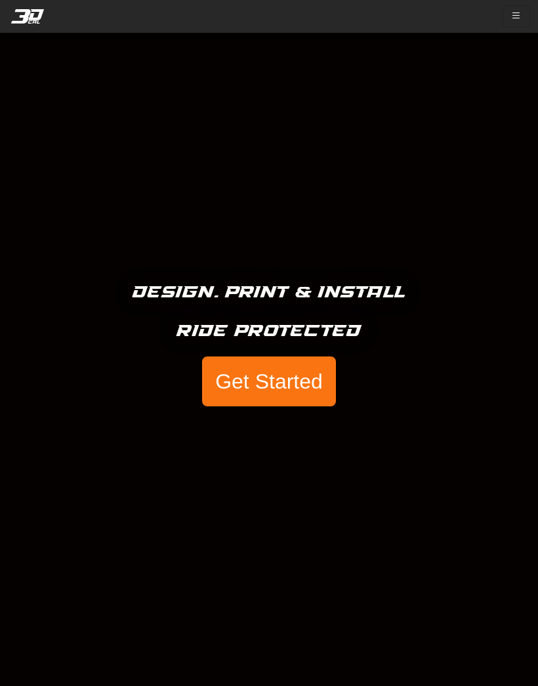
click at [315, 381] on button "Get Started" at bounding box center [269, 381] width 134 height 50
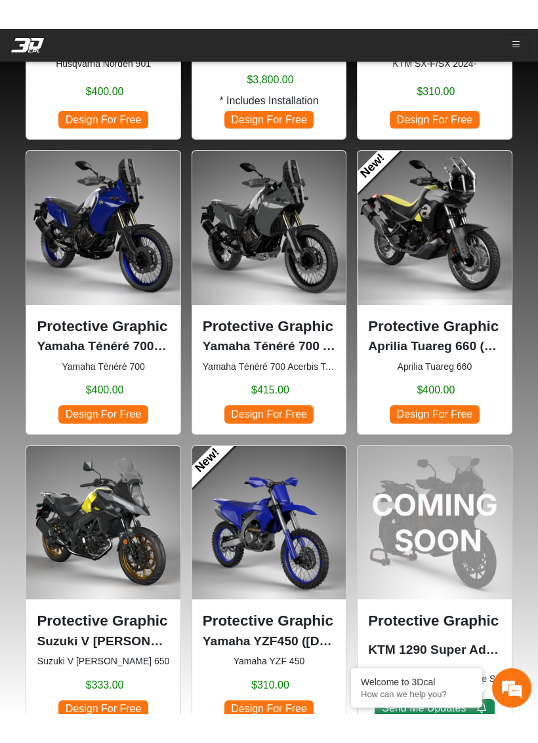
scroll to position [1220, 0]
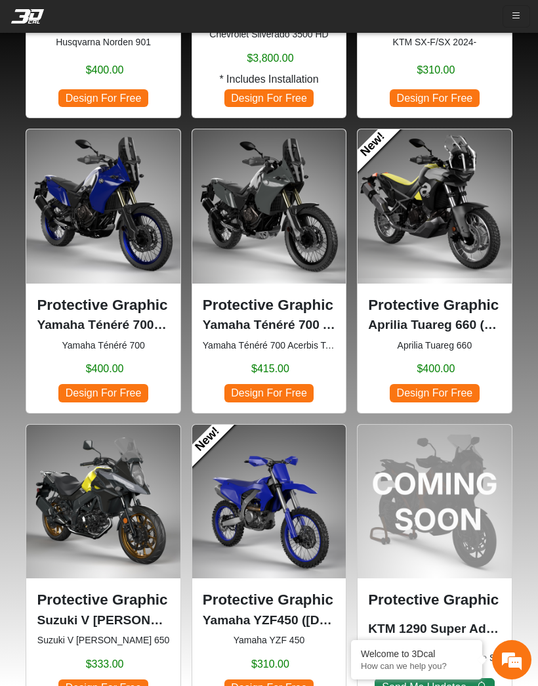
click at [464, 389] on span "Design For Free" at bounding box center [434, 393] width 89 height 18
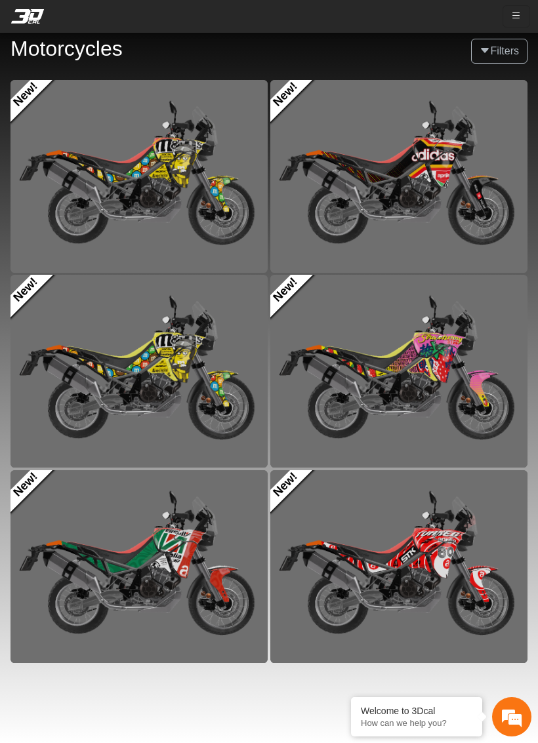
click at [461, 534] on img at bounding box center [398, 566] width 257 height 193
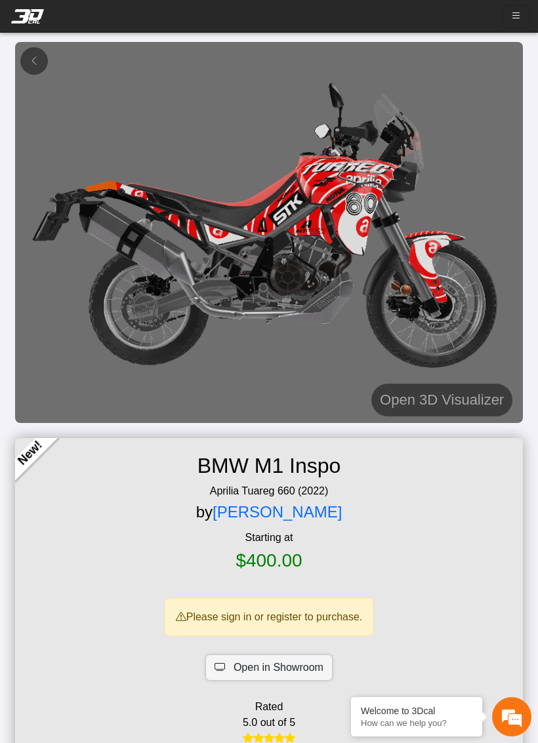
click at [33, 58] on em at bounding box center [34, 60] width 10 height 11
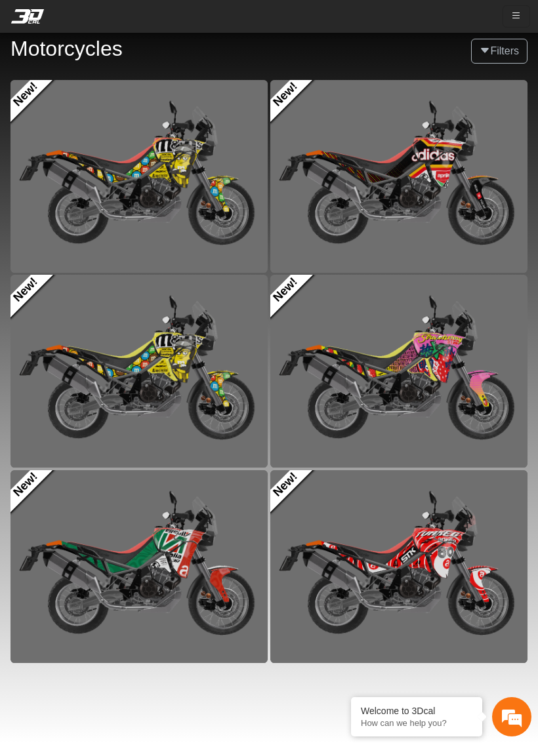
click at [87, 220] on img at bounding box center [138, 176] width 257 height 193
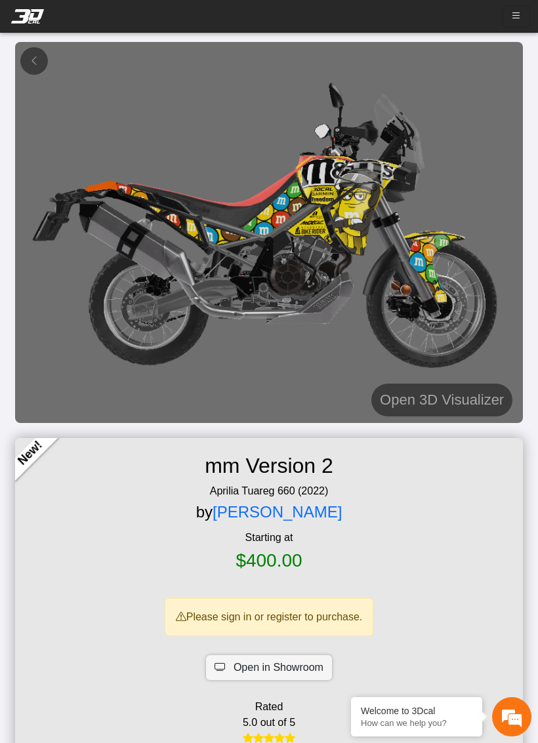
click at [41, 55] on button at bounding box center [34, 61] width 28 height 28
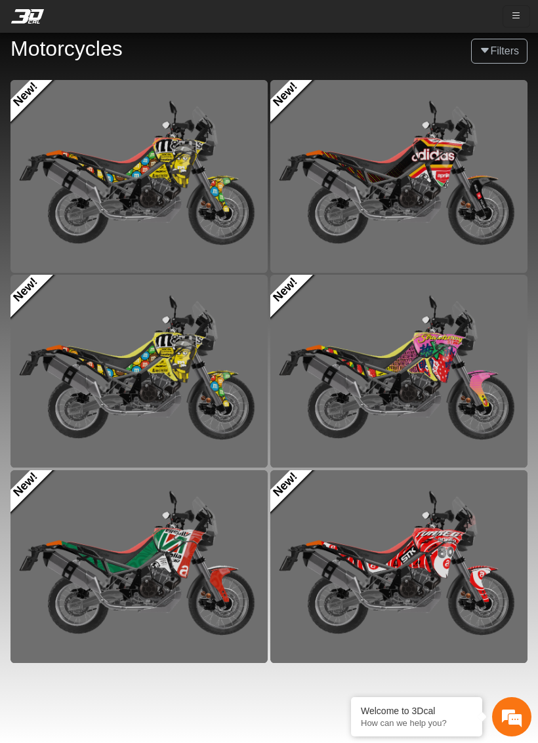
click at [510, 249] on img at bounding box center [398, 176] width 257 height 193
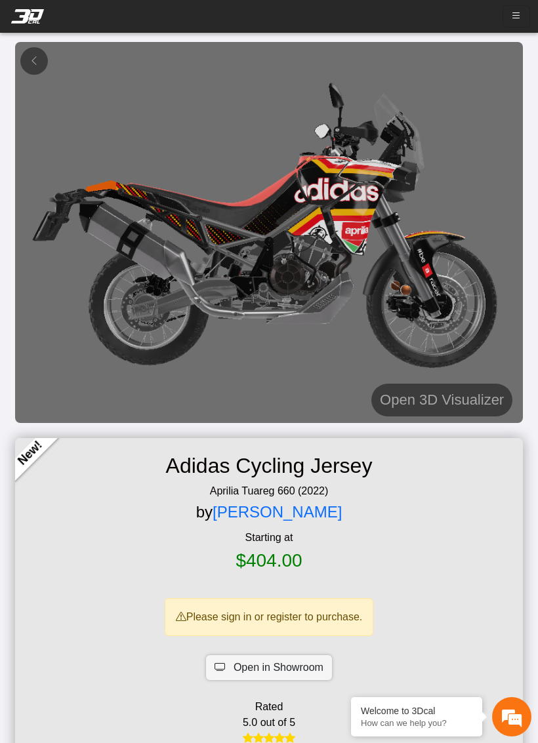
click at [38, 65] on em at bounding box center [34, 60] width 10 height 11
